Goal: Task Accomplishment & Management: Use online tool/utility

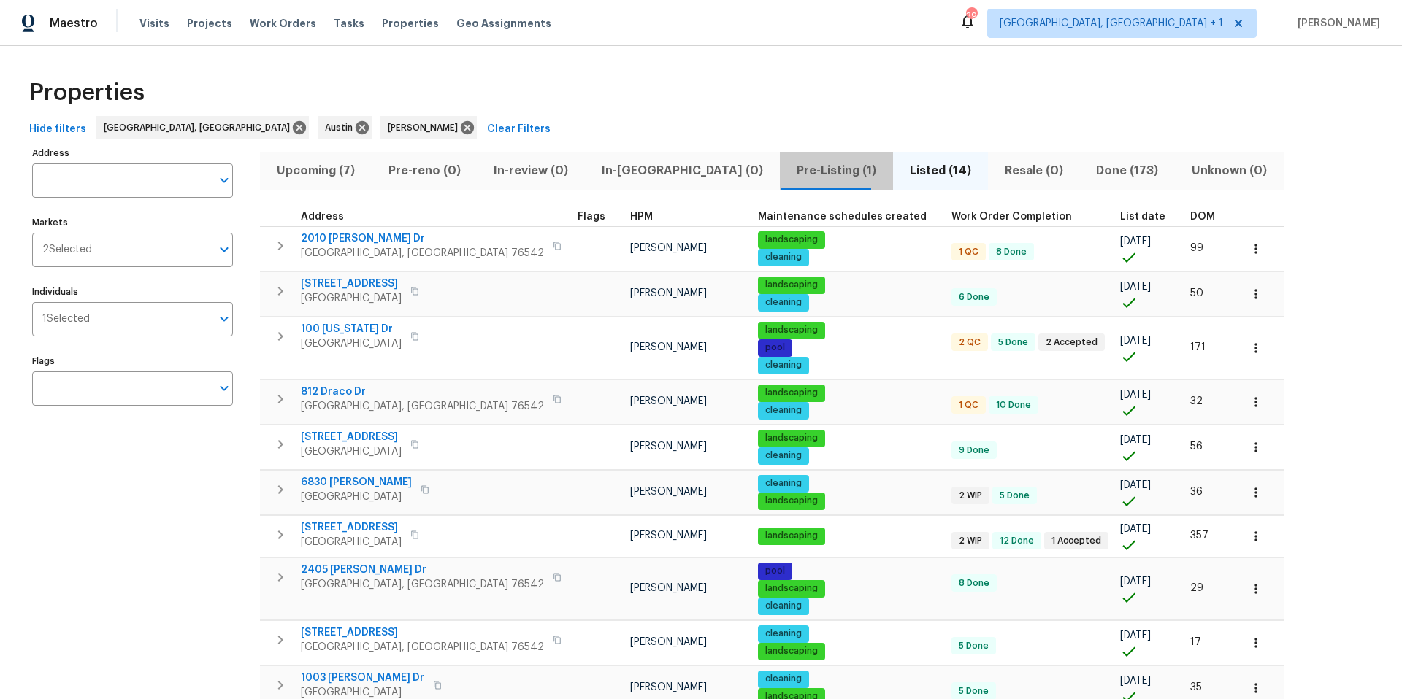
click at [788, 171] on span "Pre-Listing (1)" at bounding box center [836, 171] width 96 height 20
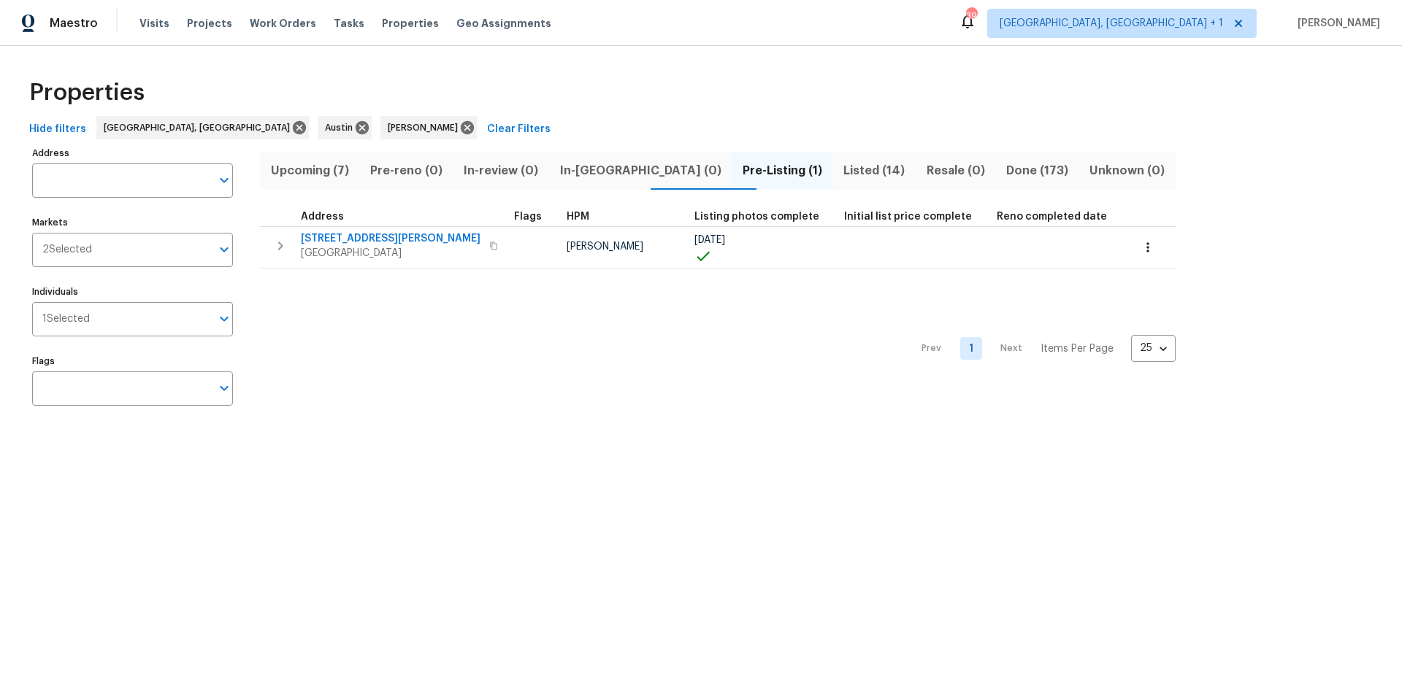
click at [340, 169] on span "Upcoming (7)" at bounding box center [310, 171] width 82 height 20
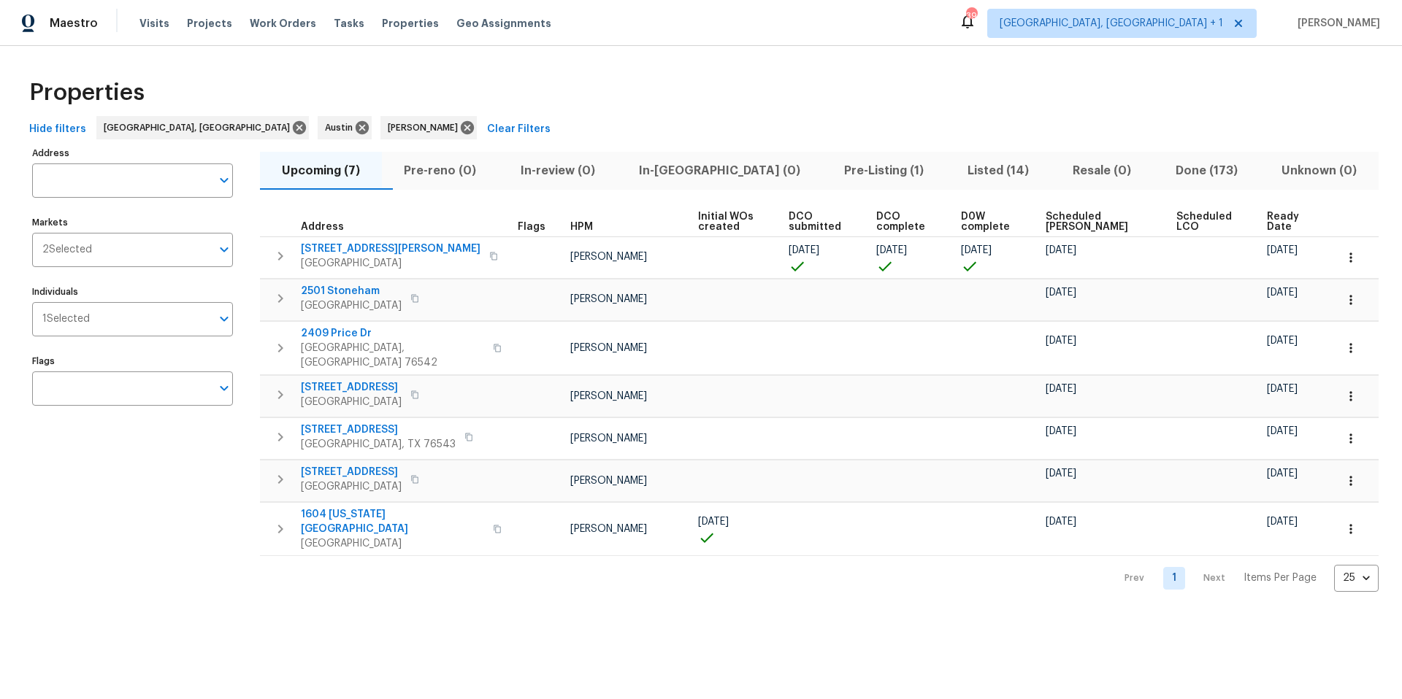
click at [1051, 220] on span "Scheduled [PERSON_NAME]" at bounding box center [1098, 222] width 106 height 20
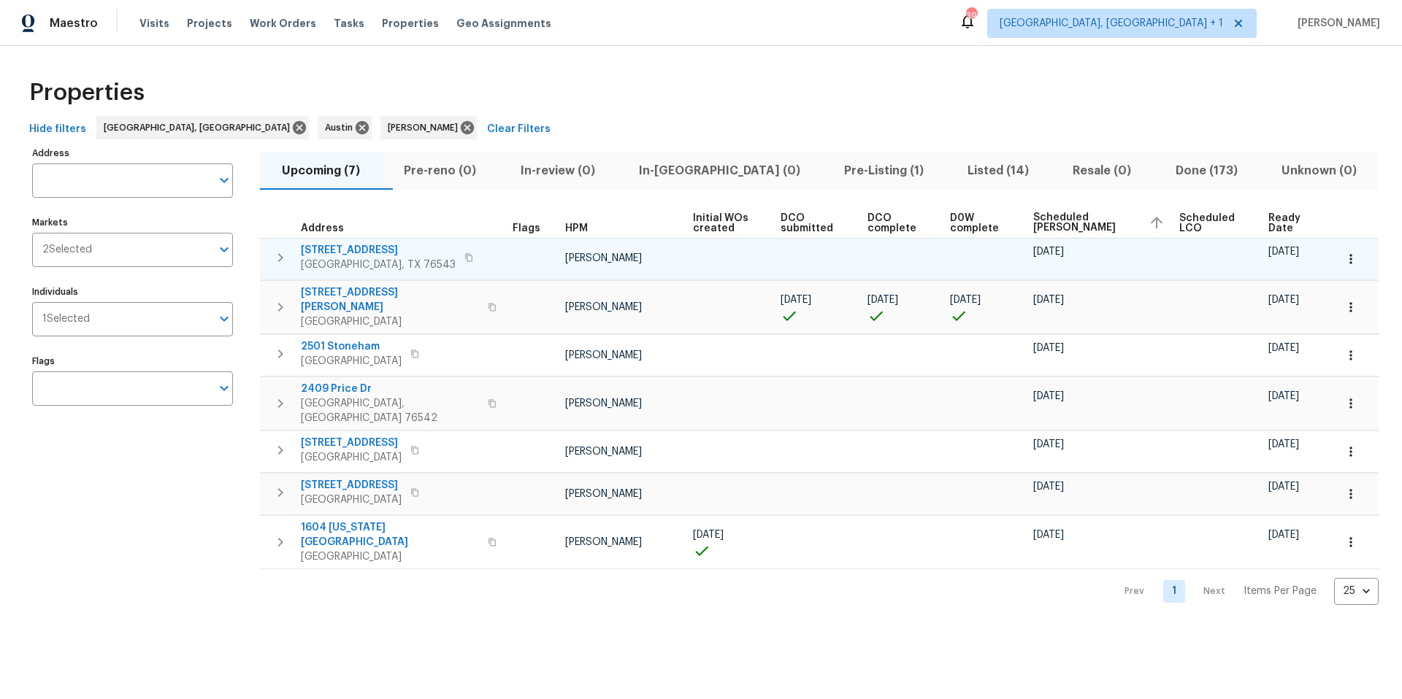
click at [362, 253] on span "[STREET_ADDRESS]" at bounding box center [378, 250] width 155 height 15
click at [1051, 253] on icon "button" at bounding box center [1350, 259] width 15 height 15
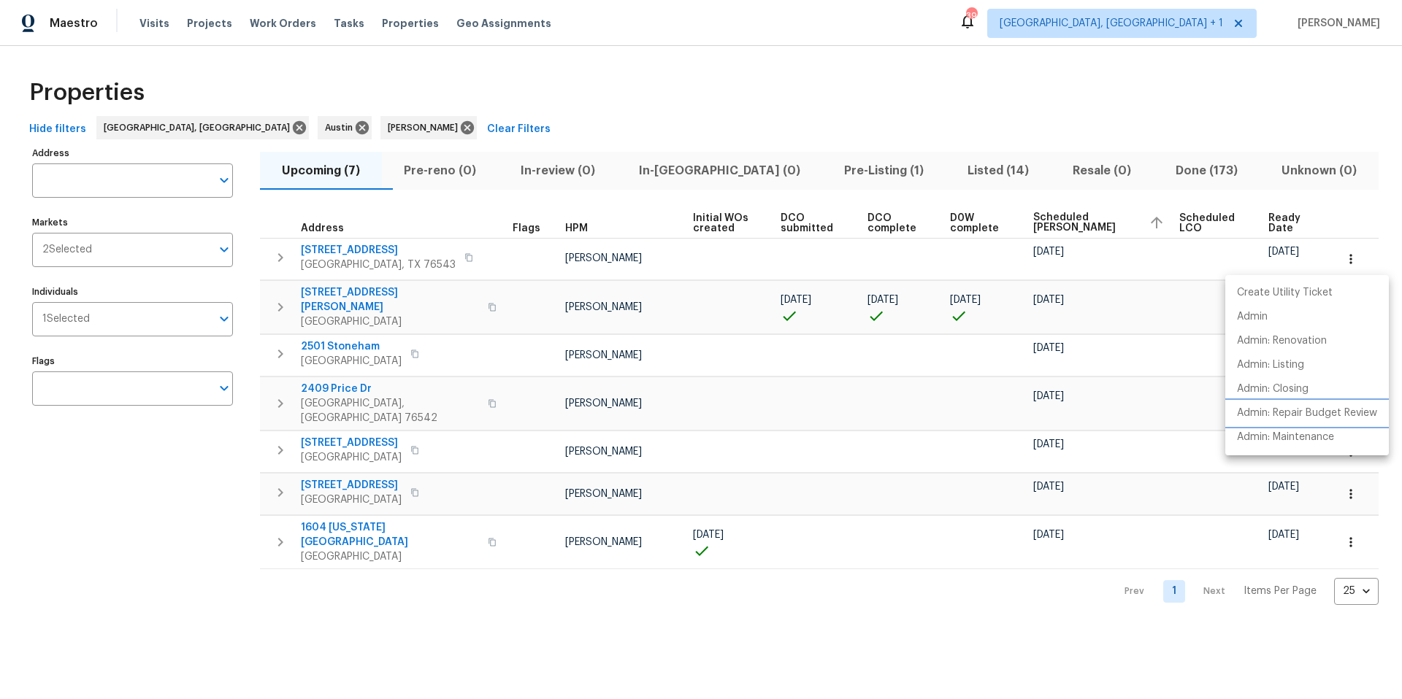
click at [1051, 407] on p "Admin: Repair Budget Review" at bounding box center [1307, 413] width 140 height 15
click at [439, 258] on div at bounding box center [701, 349] width 1402 height 699
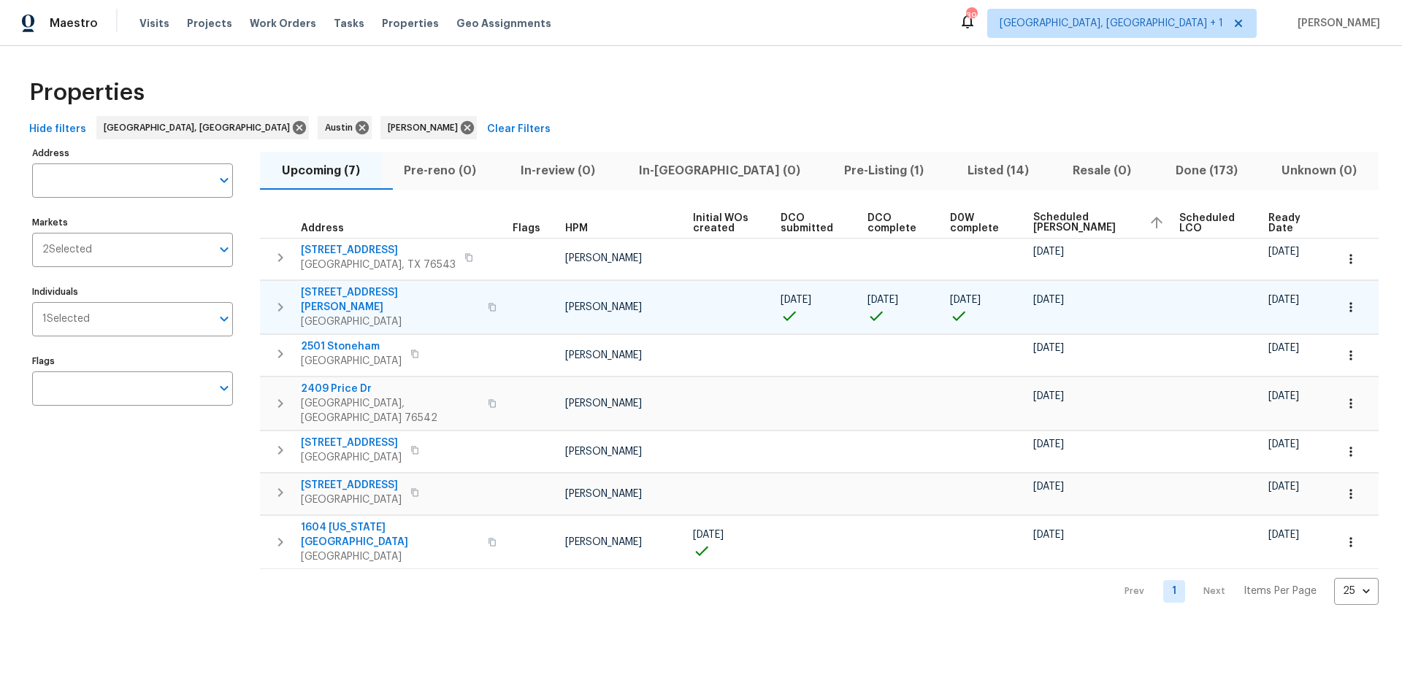
click at [1051, 303] on icon "button" at bounding box center [1350, 307] width 15 height 15
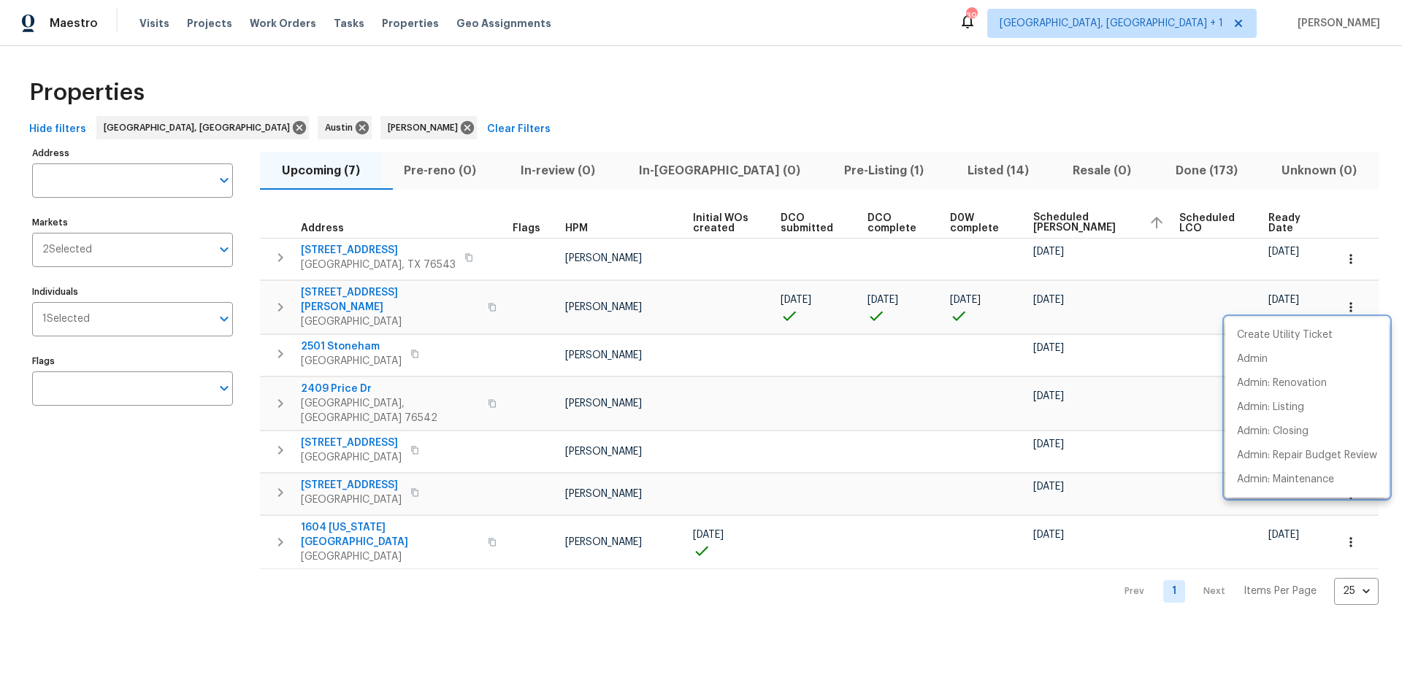
click at [736, 364] on div at bounding box center [701, 349] width 1402 height 699
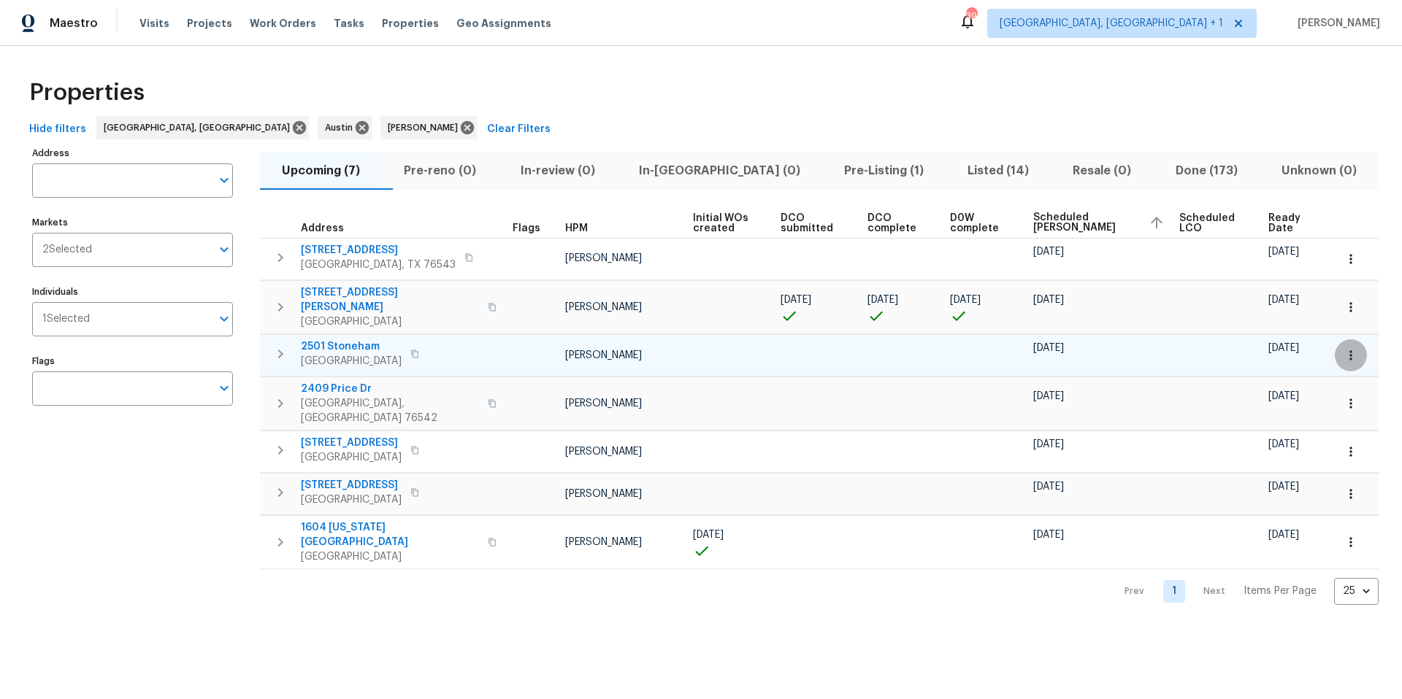
click at [1051, 348] on icon "button" at bounding box center [1350, 355] width 15 height 15
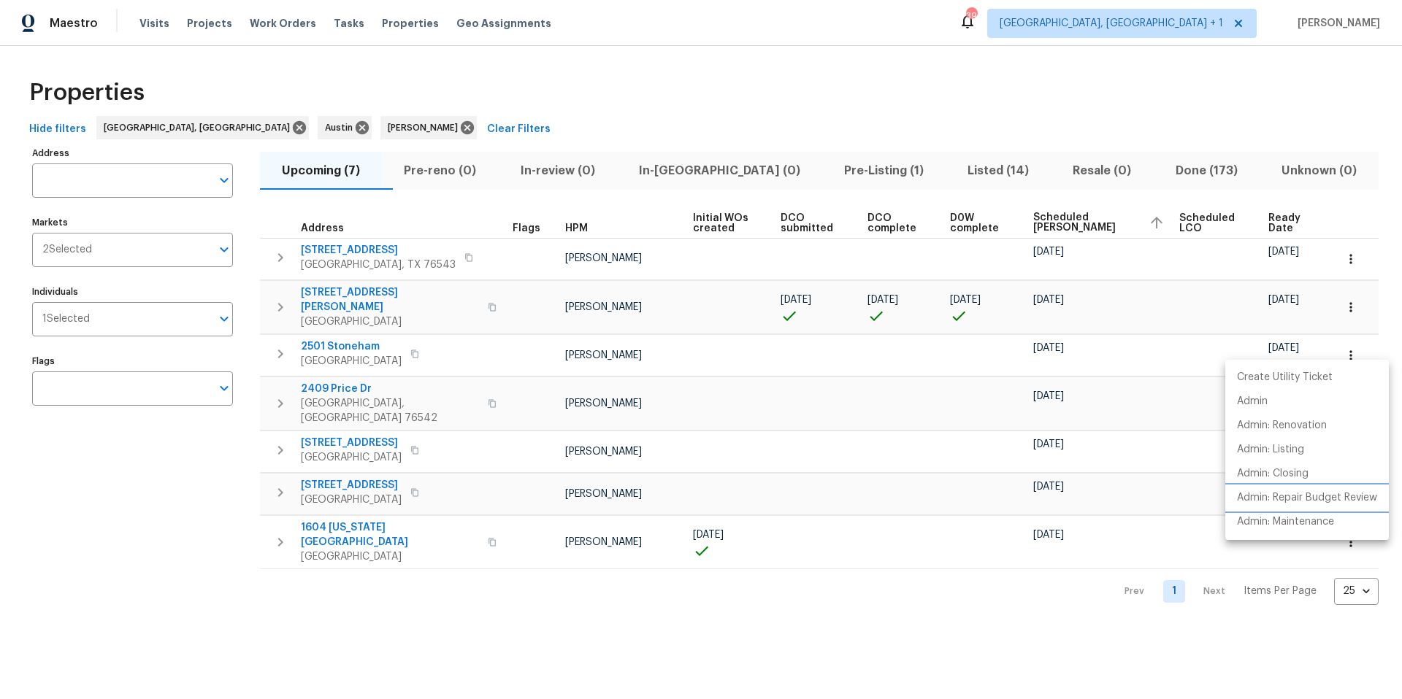
click at [1051, 440] on p "Admin: Repair Budget Review" at bounding box center [1307, 498] width 140 height 15
click at [705, 350] on div at bounding box center [701, 349] width 1402 height 699
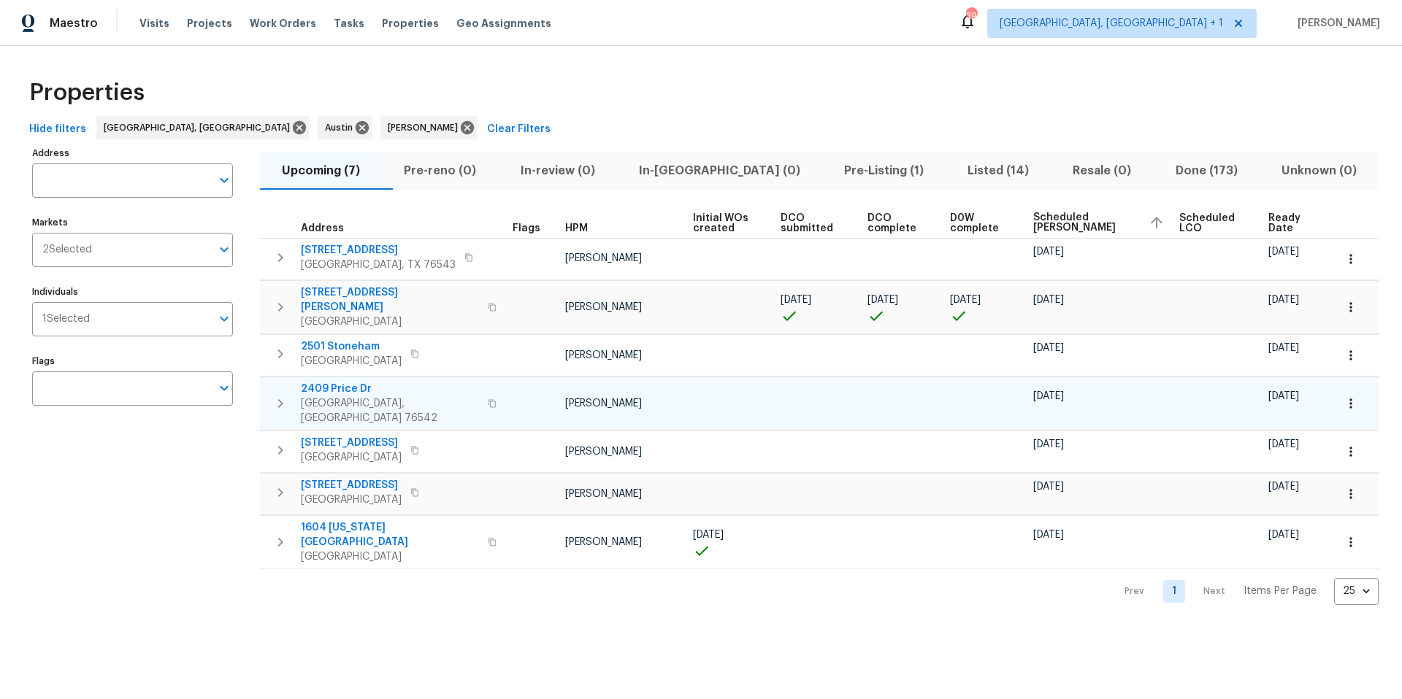
click at [1051, 396] on icon "button" at bounding box center [1350, 403] width 15 height 15
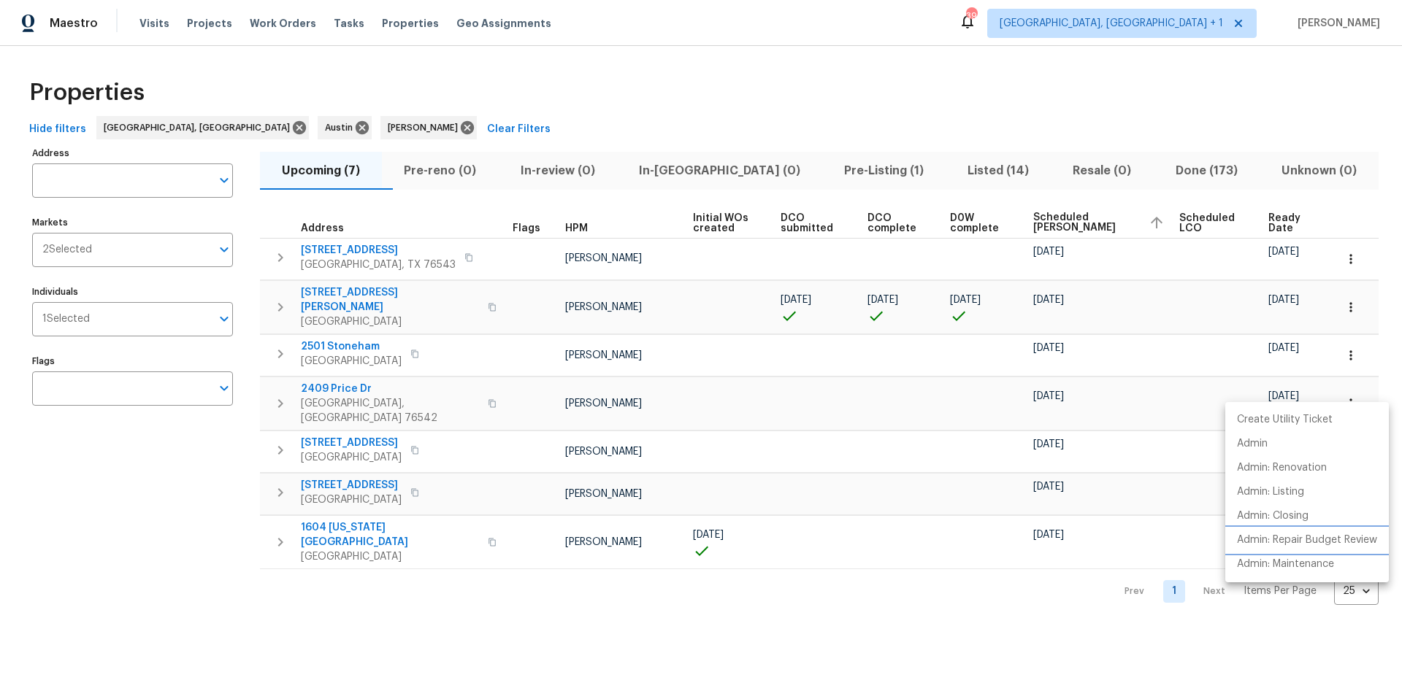
click at [1051, 440] on p "Admin: Repair Budget Review" at bounding box center [1307, 540] width 140 height 15
drag, startPoint x: 810, startPoint y: 548, endPoint x: 818, endPoint y: 548, distance: 8.8
click at [811, 440] on div at bounding box center [701, 349] width 1402 height 699
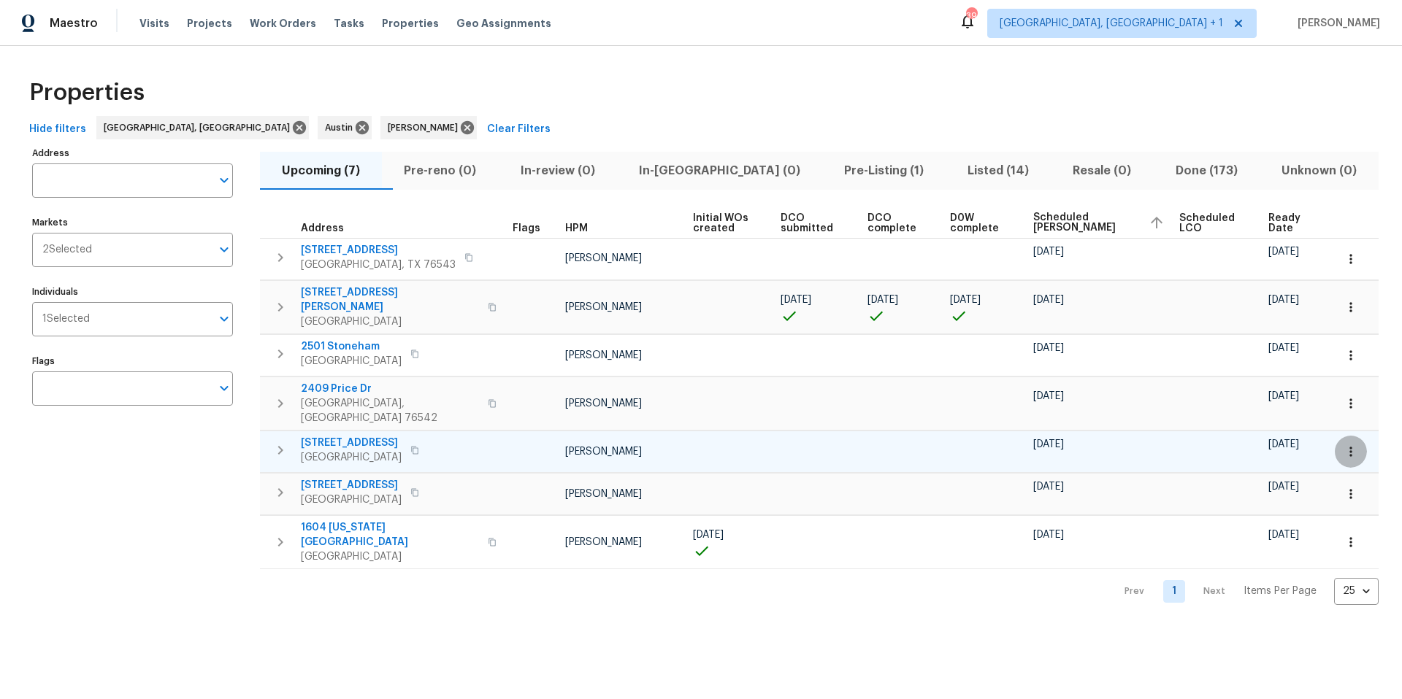
click at [1051, 436] on button "button" at bounding box center [1351, 452] width 32 height 32
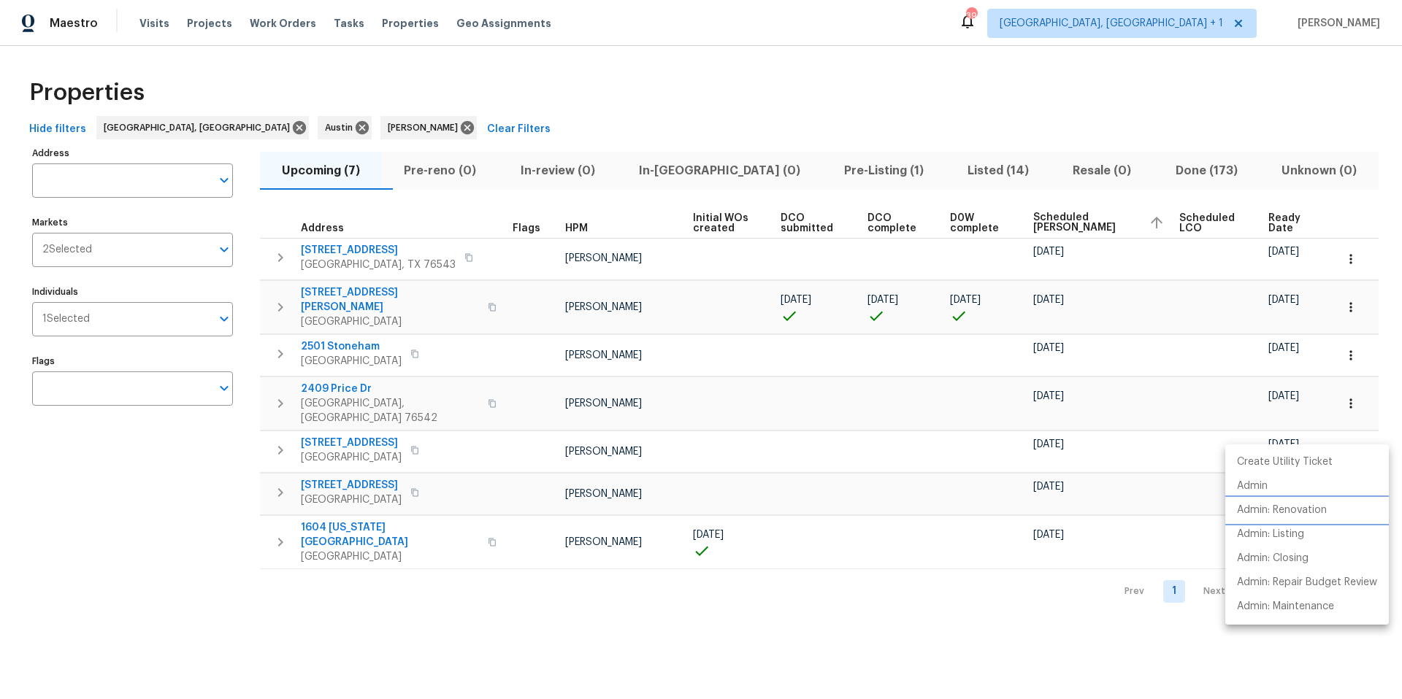
click at [1051, 440] on p "Admin: Renovation" at bounding box center [1282, 510] width 90 height 15
click at [912, 440] on div at bounding box center [701, 349] width 1402 height 699
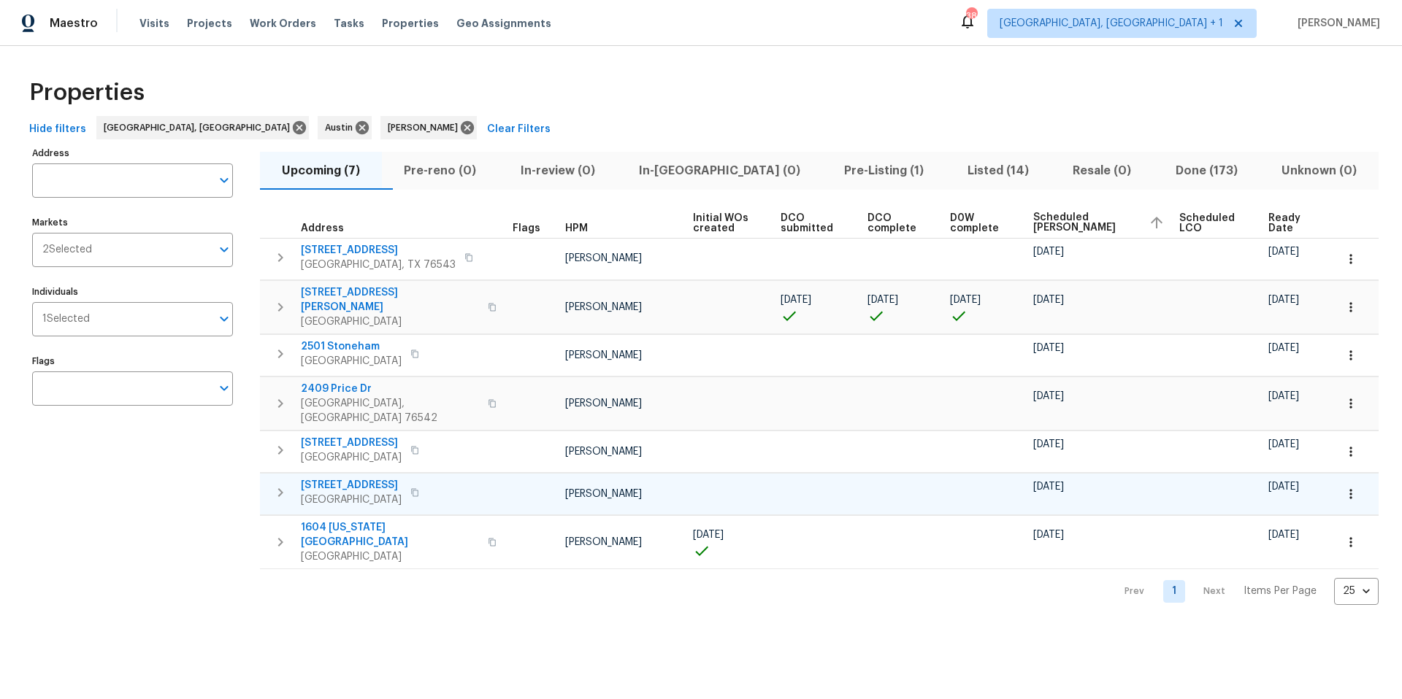
click at [1051, 440] on icon "button" at bounding box center [1350, 494] width 15 height 15
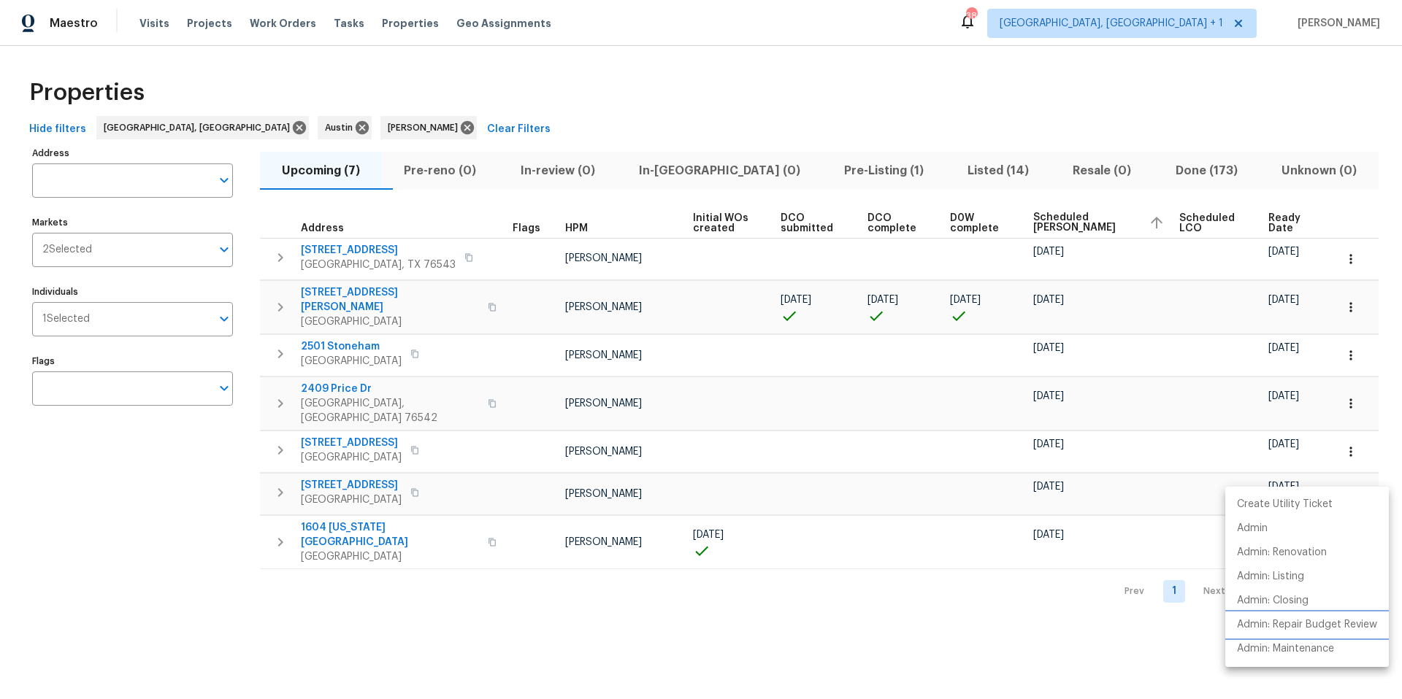
click at [1051, 440] on p "Admin: Repair Budget Review" at bounding box center [1307, 625] width 140 height 15
click at [778, 111] on div at bounding box center [701, 349] width 1402 height 699
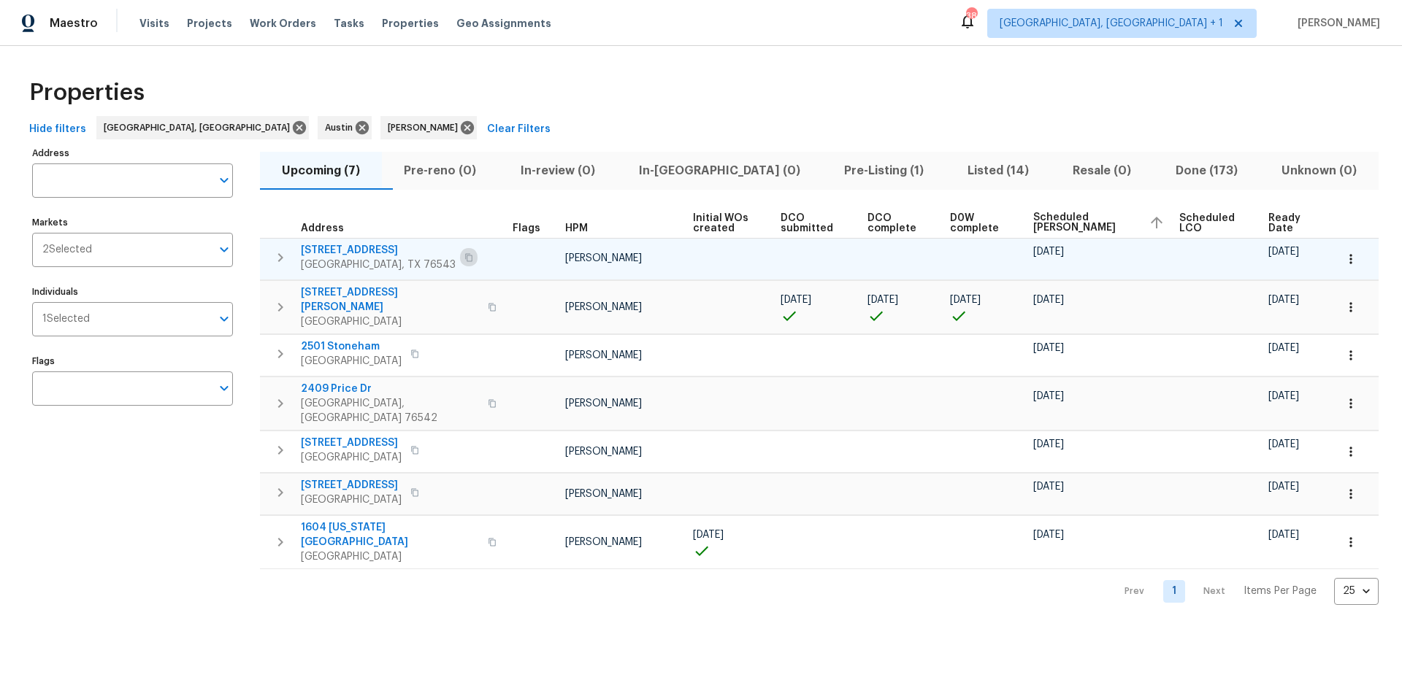
click at [465, 255] on icon "button" at bounding box center [468, 257] width 7 height 8
click at [1051, 260] on icon "button" at bounding box center [1350, 259] width 15 height 15
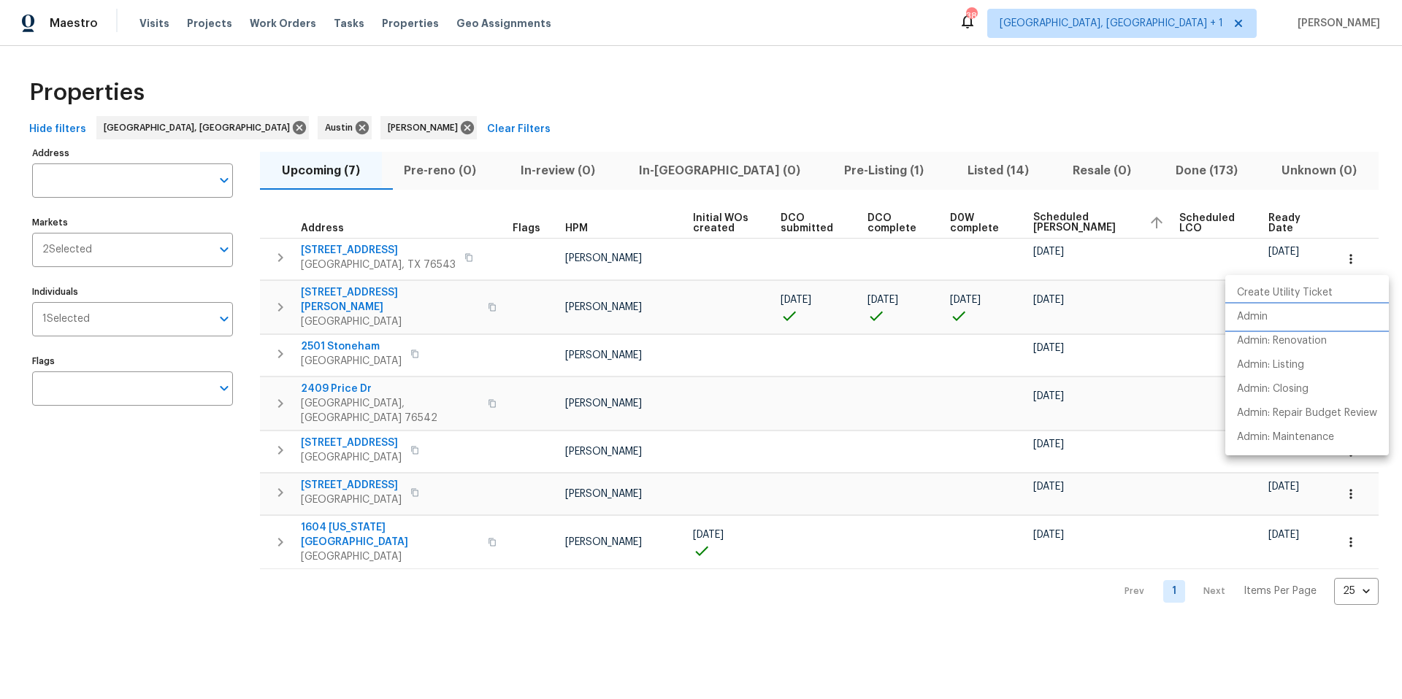
click at [1051, 315] on li "Admin" at bounding box center [1307, 317] width 164 height 24
click at [475, 288] on div at bounding box center [701, 349] width 1402 height 699
